Goal: Navigation & Orientation: Find specific page/section

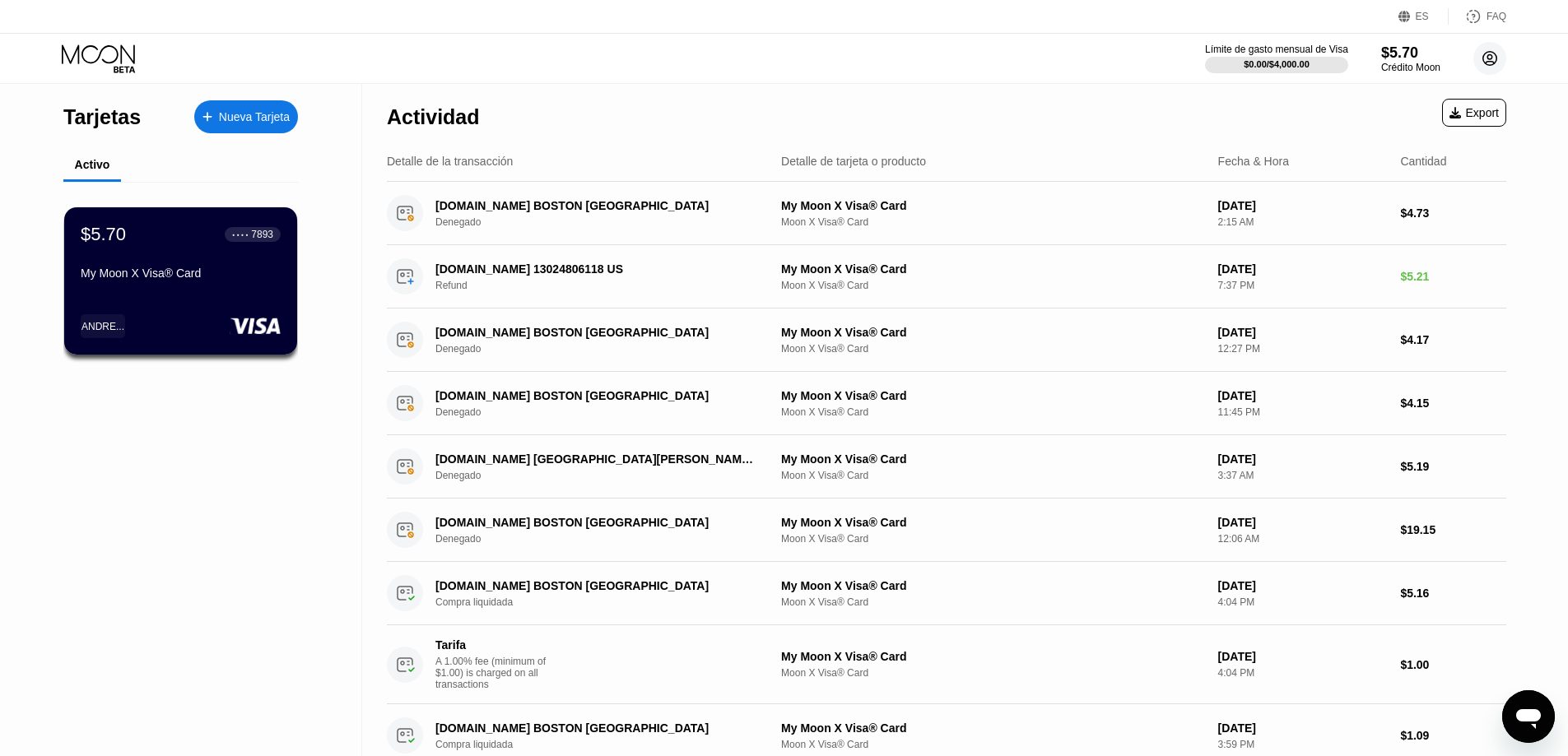
click at [1491, 58] on icon at bounding box center [1490, 58] width 9 height 9
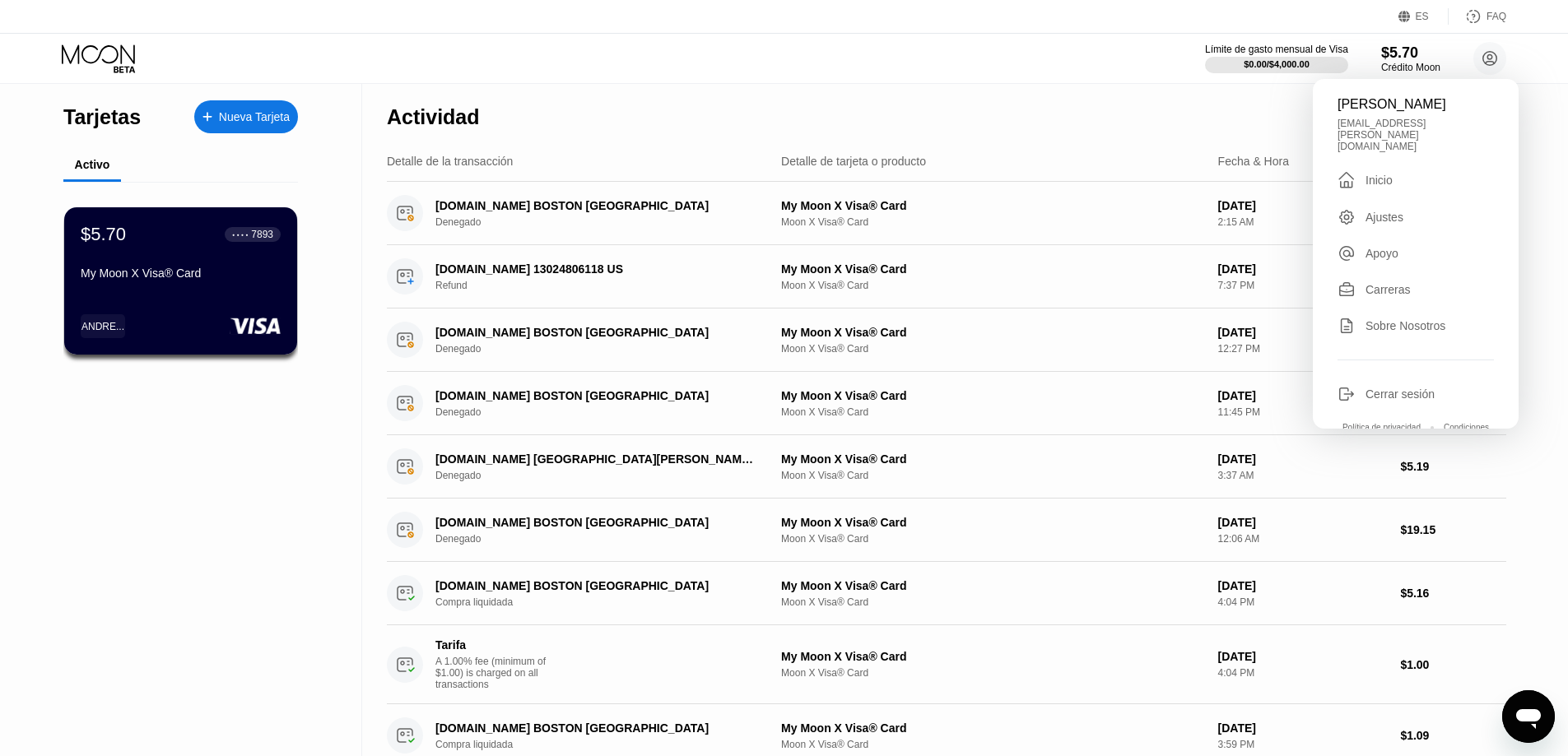
click at [1373, 173] on div "Inicio" at bounding box center [1379, 180] width 27 height 14
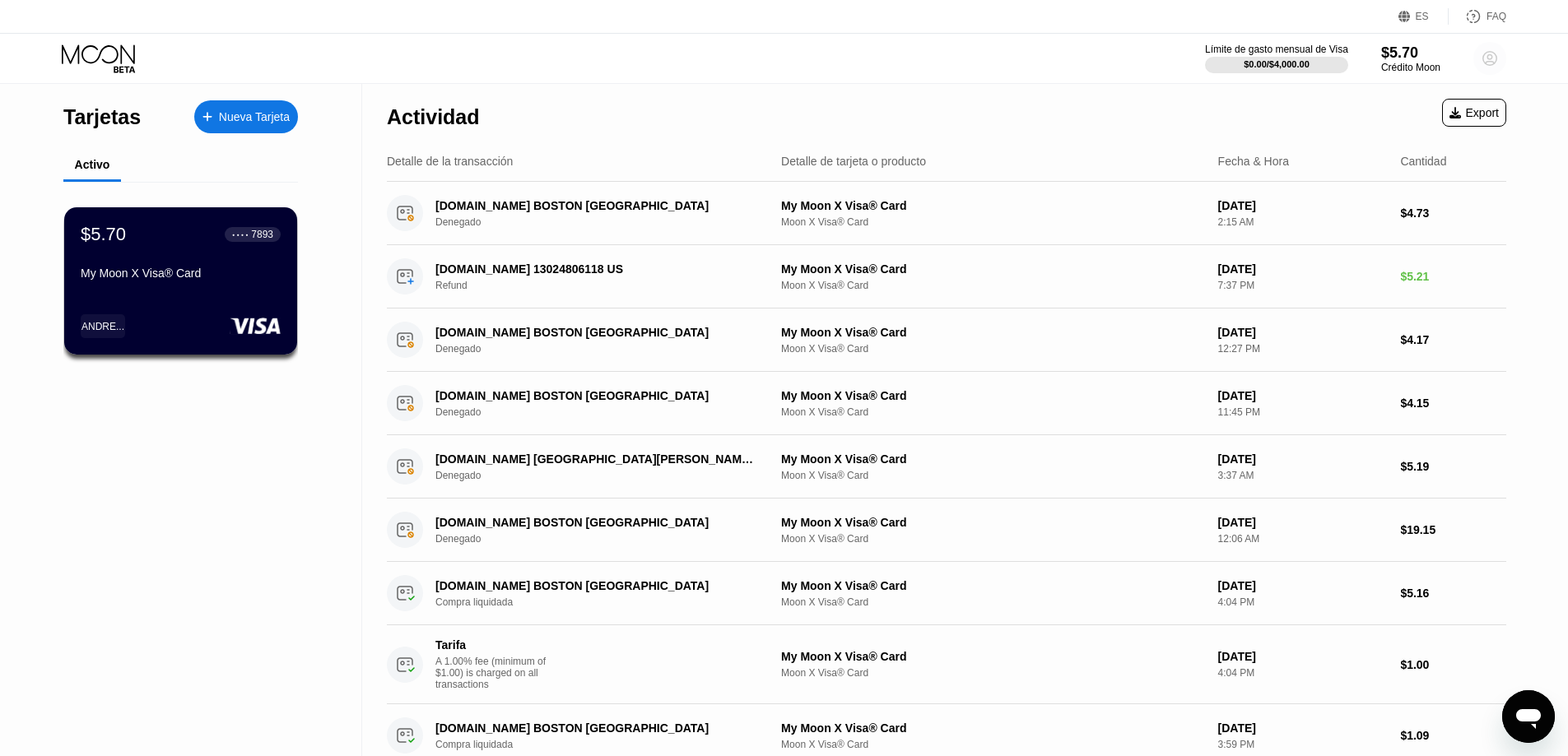
click at [1491, 58] on icon at bounding box center [1490, 58] width 9 height 9
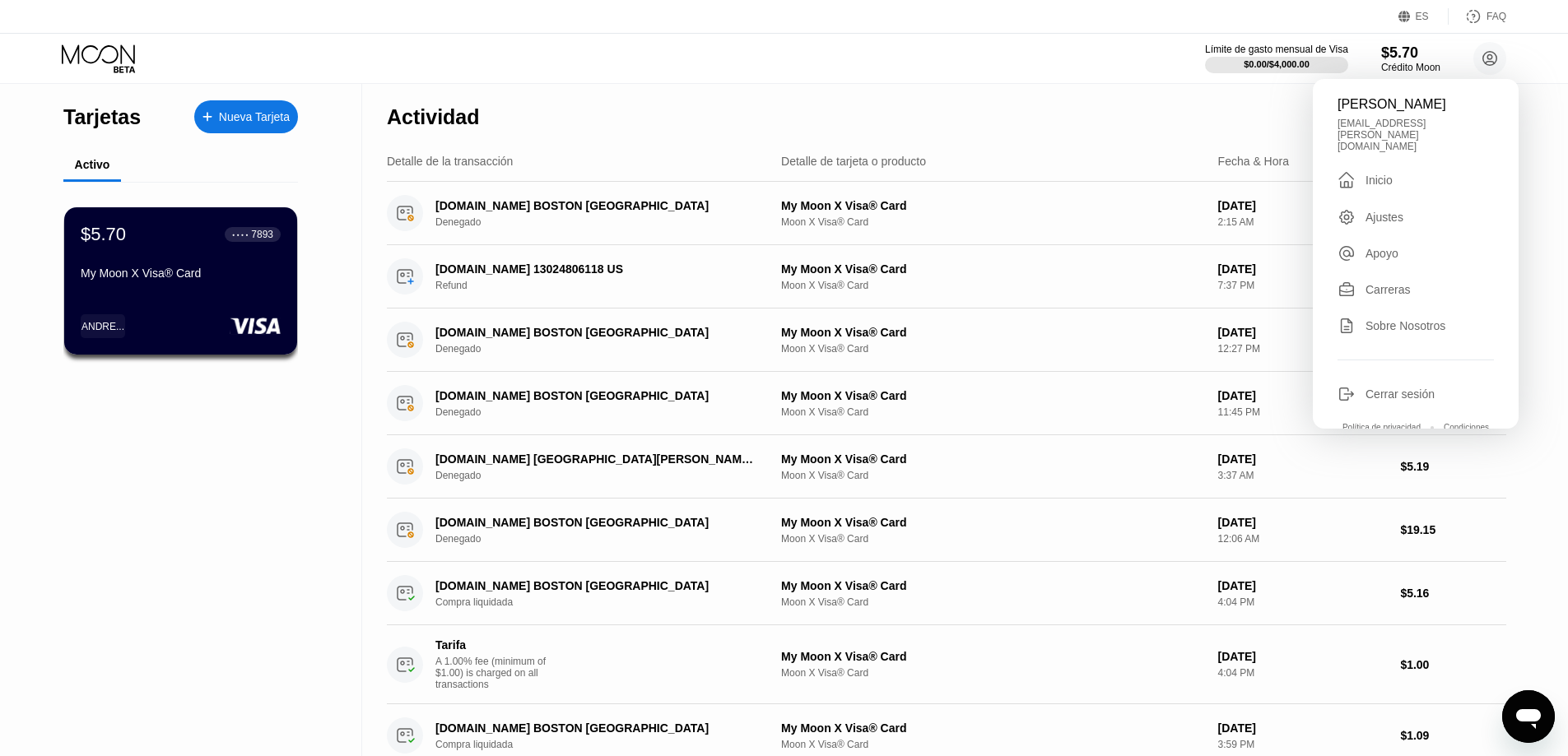
click at [1344, 30] on div "ES Idioma Español Ahorrar FAQ" at bounding box center [784, 16] width 1568 height 34
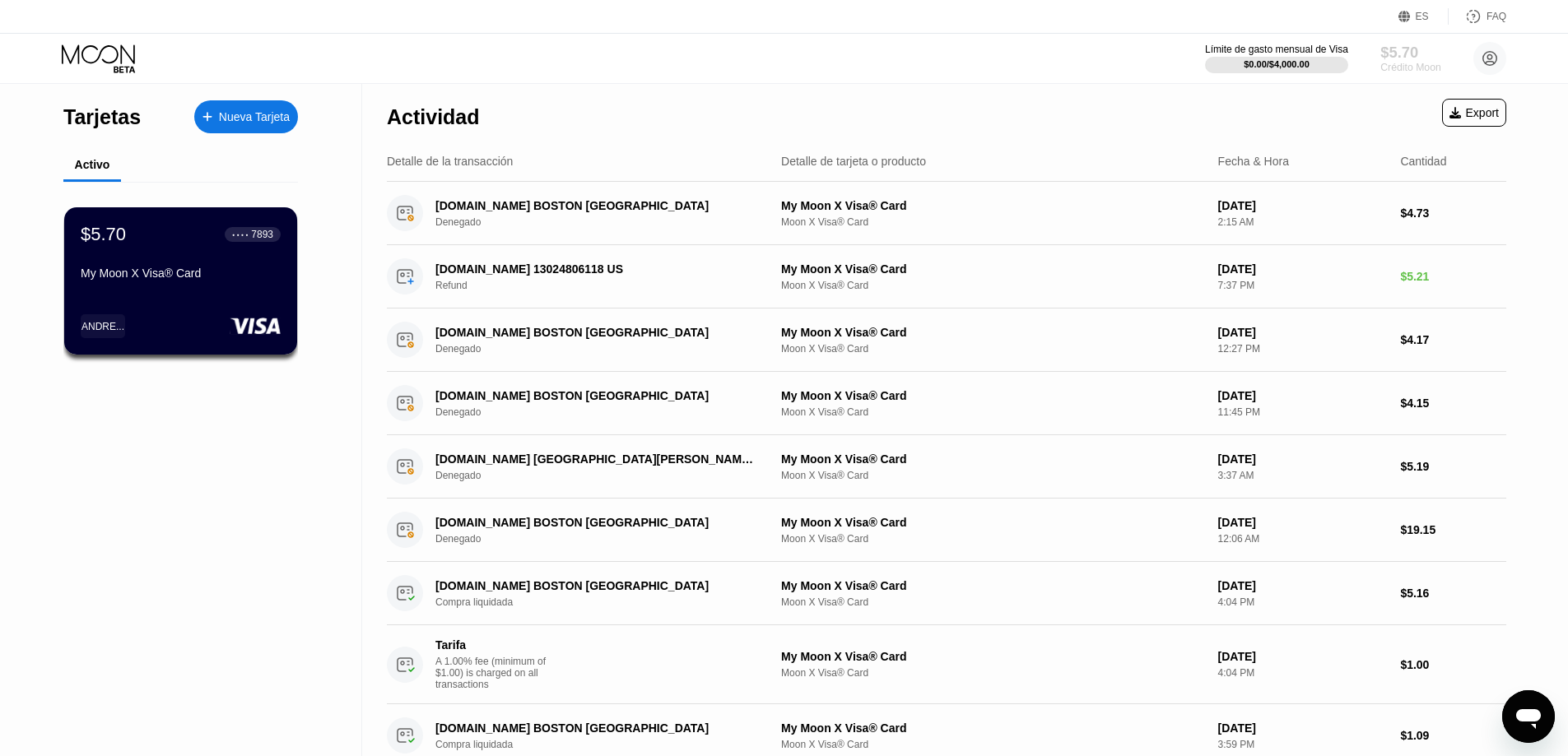
click at [1410, 50] on div "$5.70" at bounding box center [1410, 52] width 60 height 17
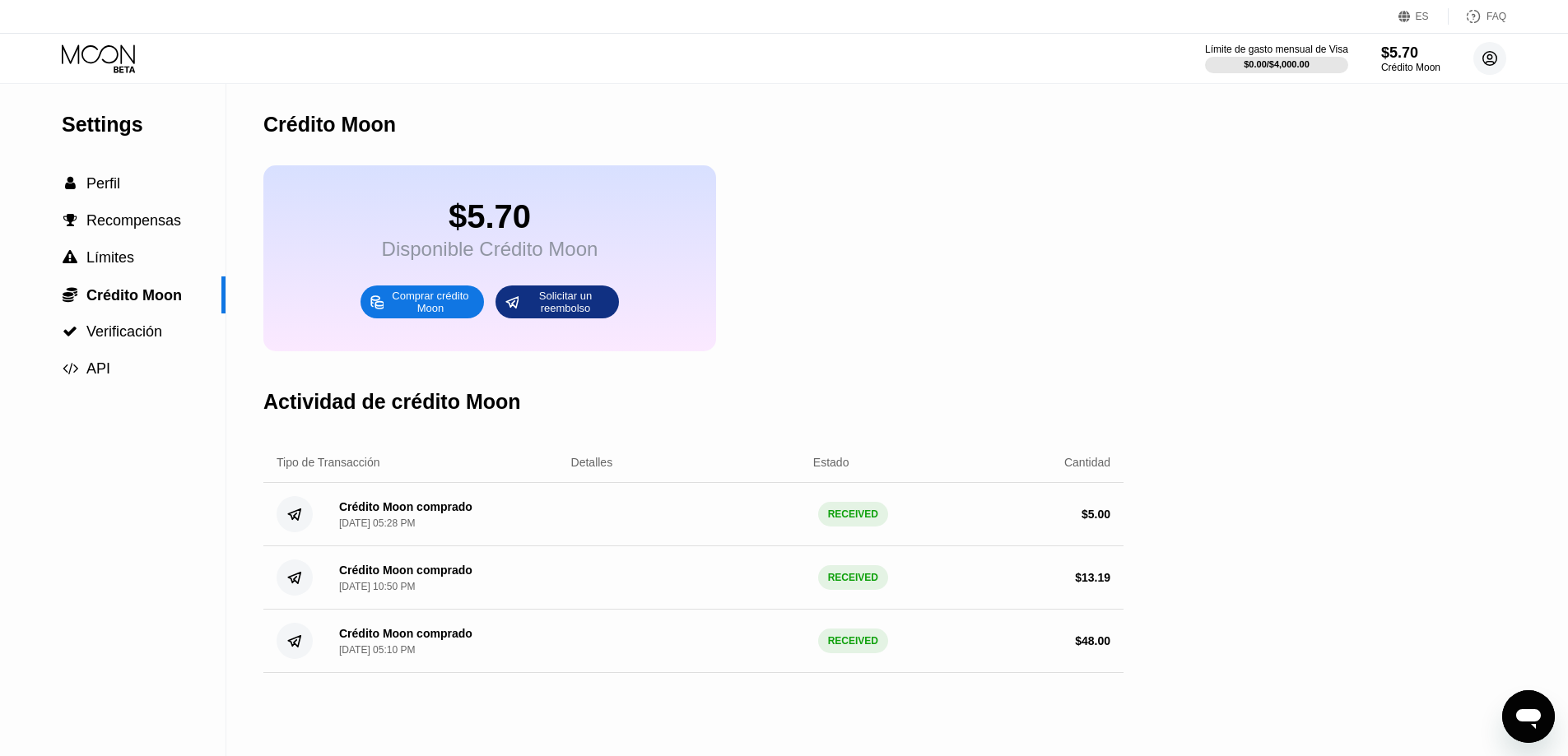
click at [1491, 55] on icon at bounding box center [1490, 58] width 9 height 9
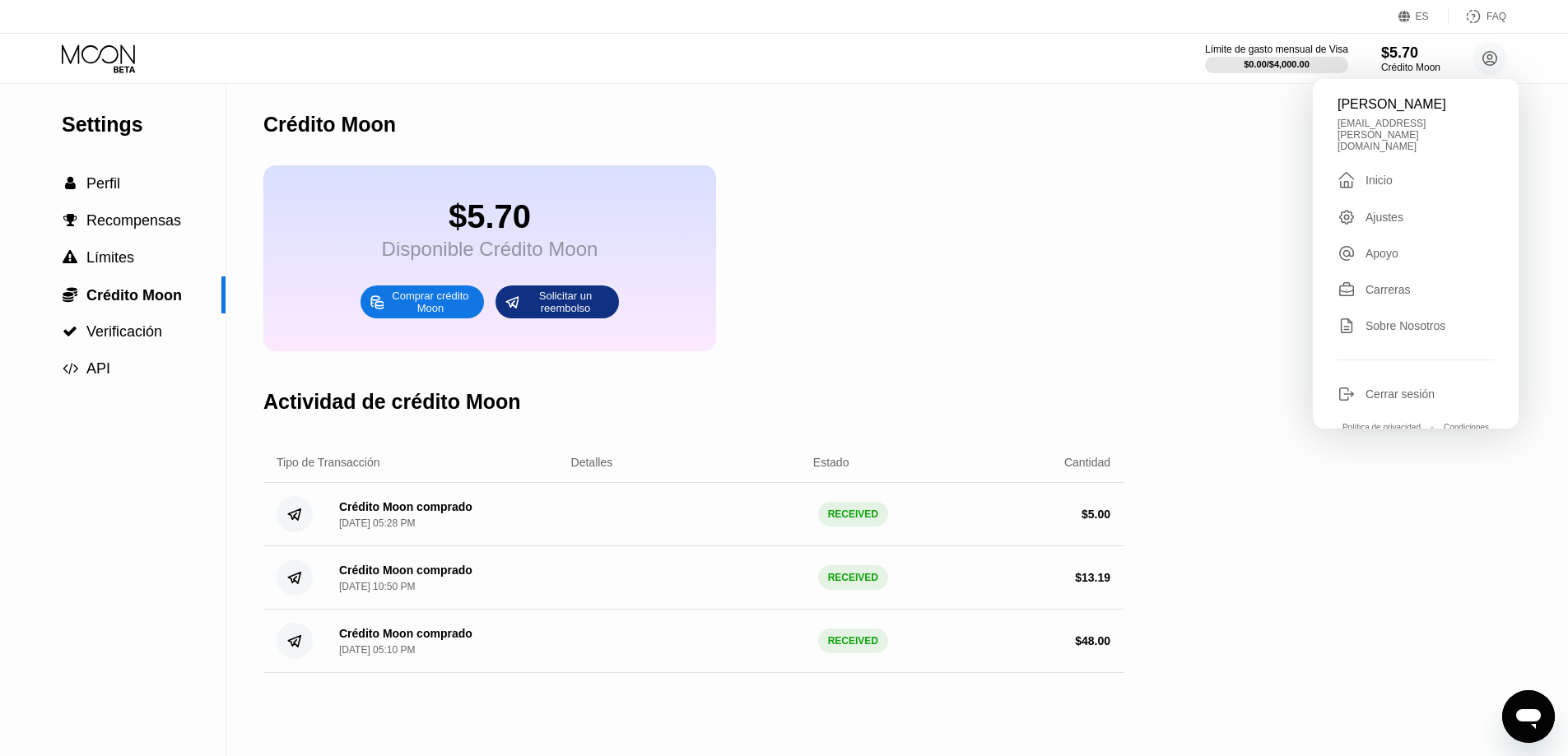
click at [1385, 173] on div "Inicio" at bounding box center [1379, 180] width 27 height 14
